Goal: Check status: Check status

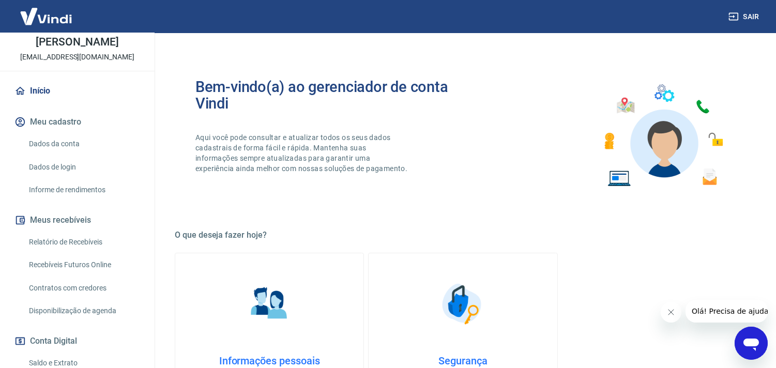
scroll to position [171, 0]
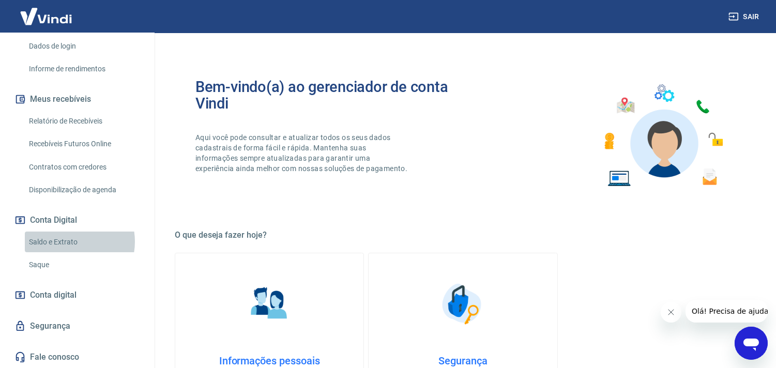
click at [68, 241] on link "Saldo e Extrato" at bounding box center [83, 242] width 117 height 21
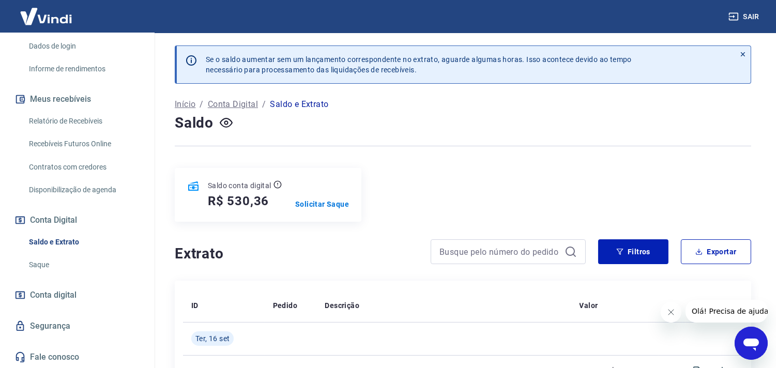
click at [96, 127] on link "Relatório de Recebíveis" at bounding box center [83, 121] width 117 height 21
